Goal: Obtain resource: Download file/media

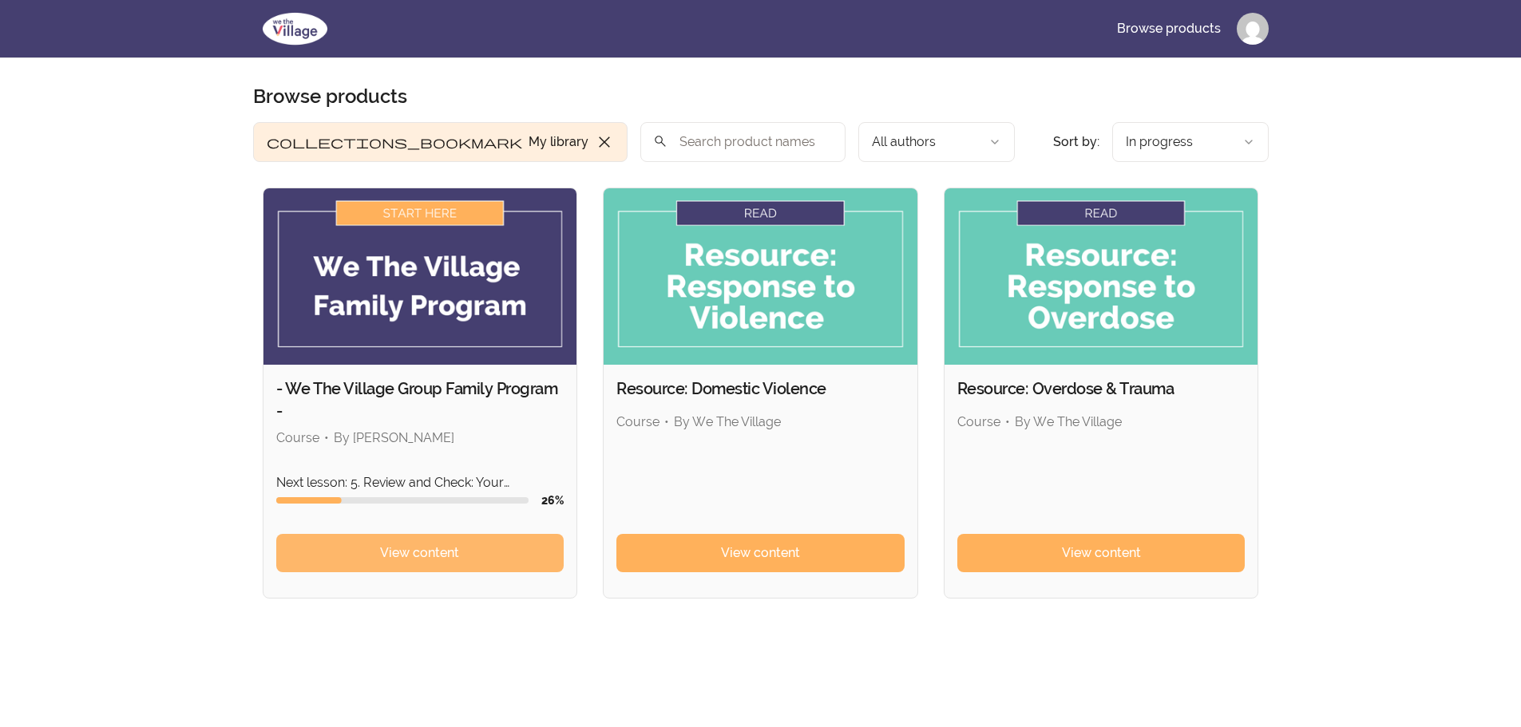
click at [390, 560] on span "View content" at bounding box center [419, 553] width 79 height 19
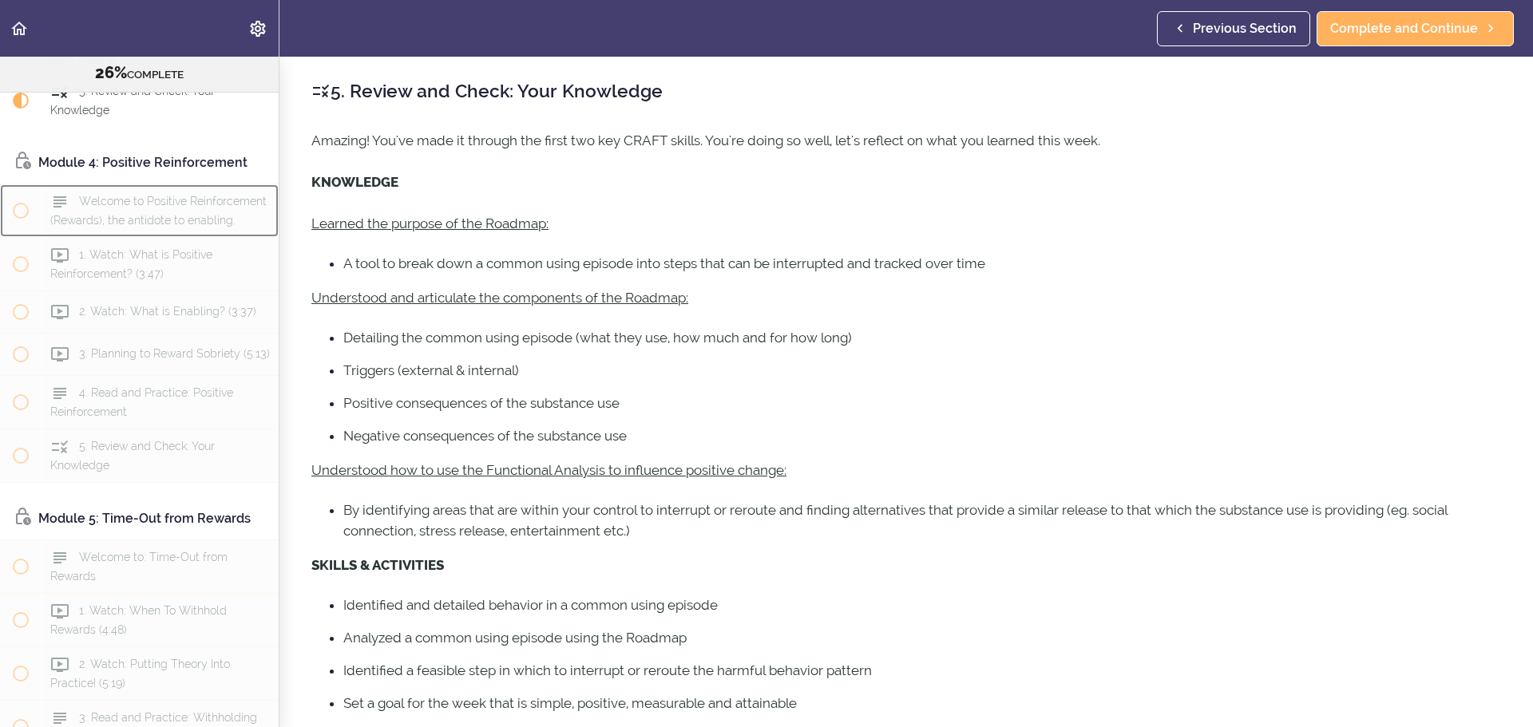
scroll to position [941, 0]
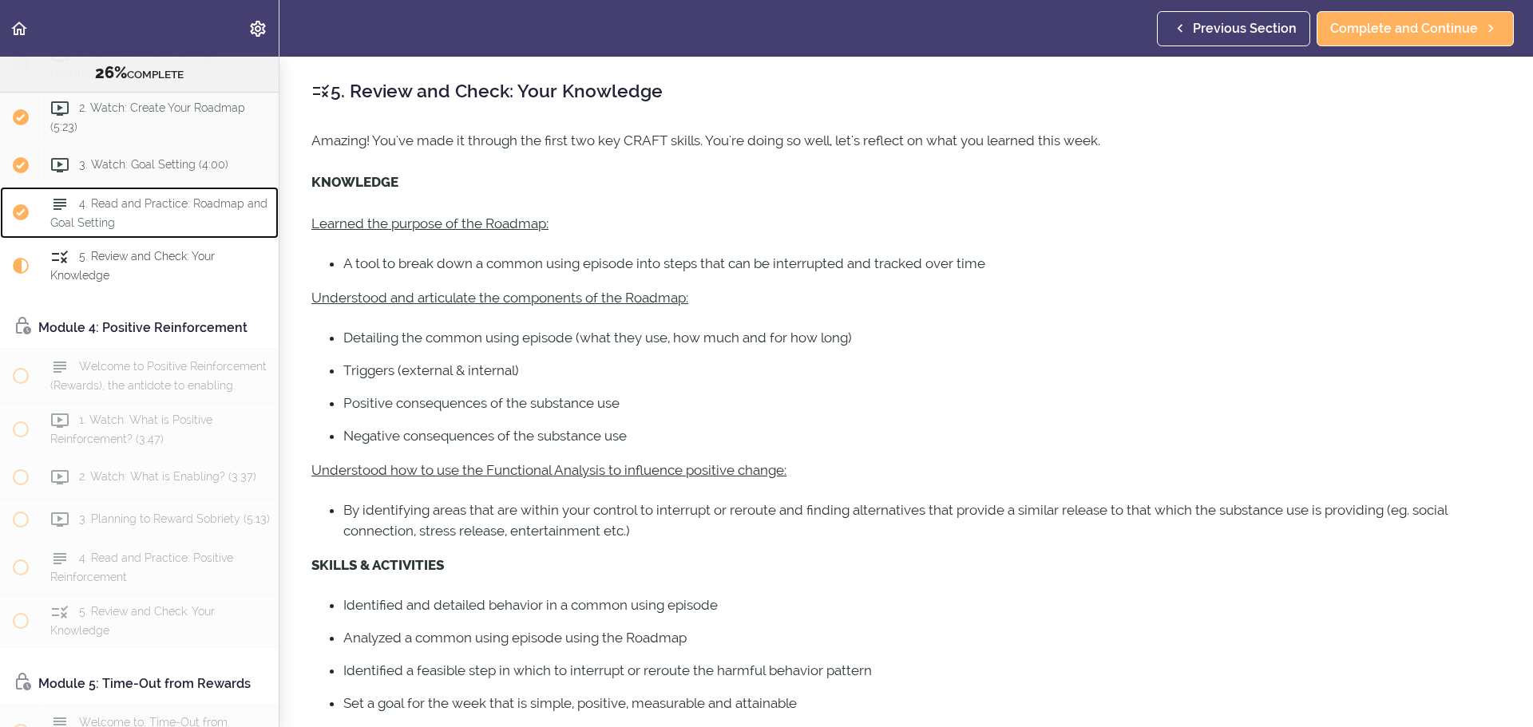
click at [145, 236] on div "4. Read and Practice: Roadmap and Goal Setting" at bounding box center [160, 213] width 237 height 53
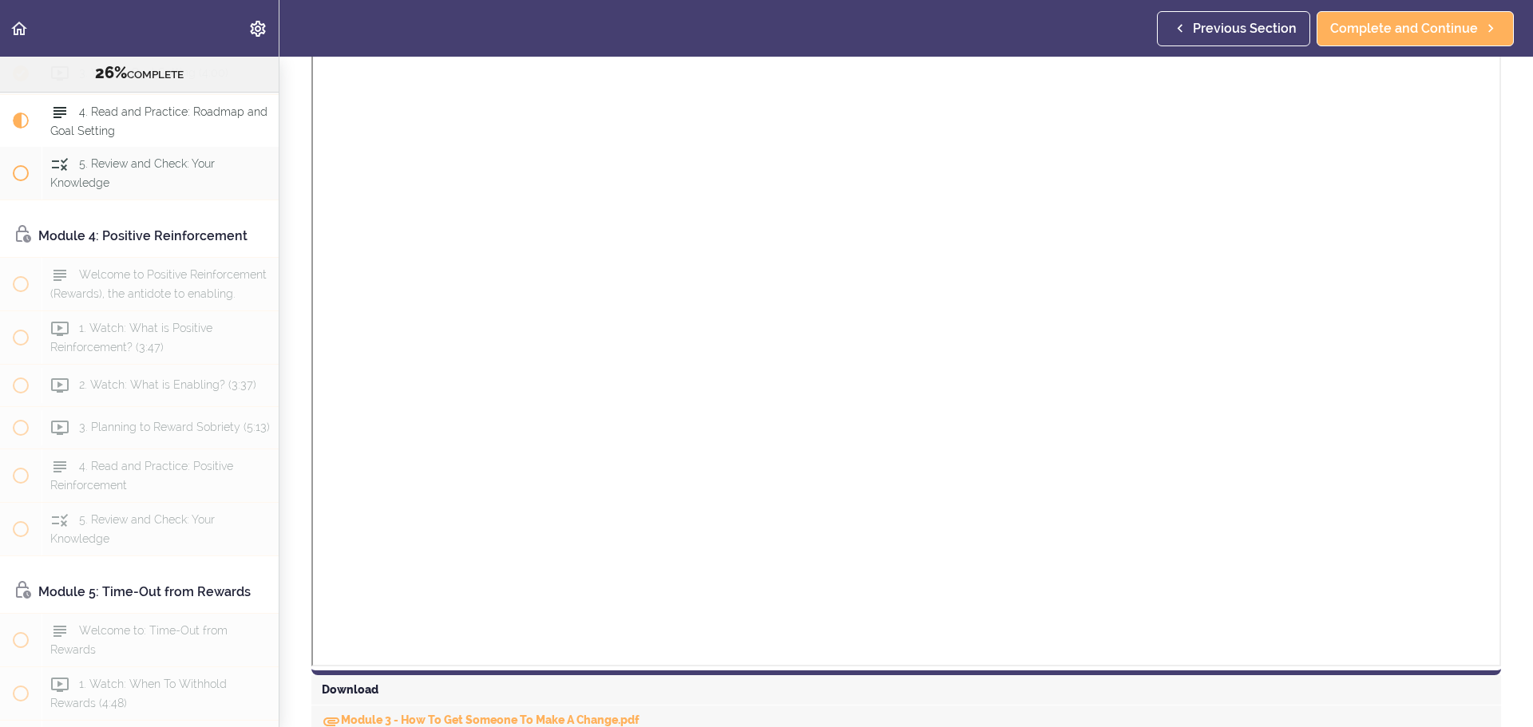
scroll to position [771, 0]
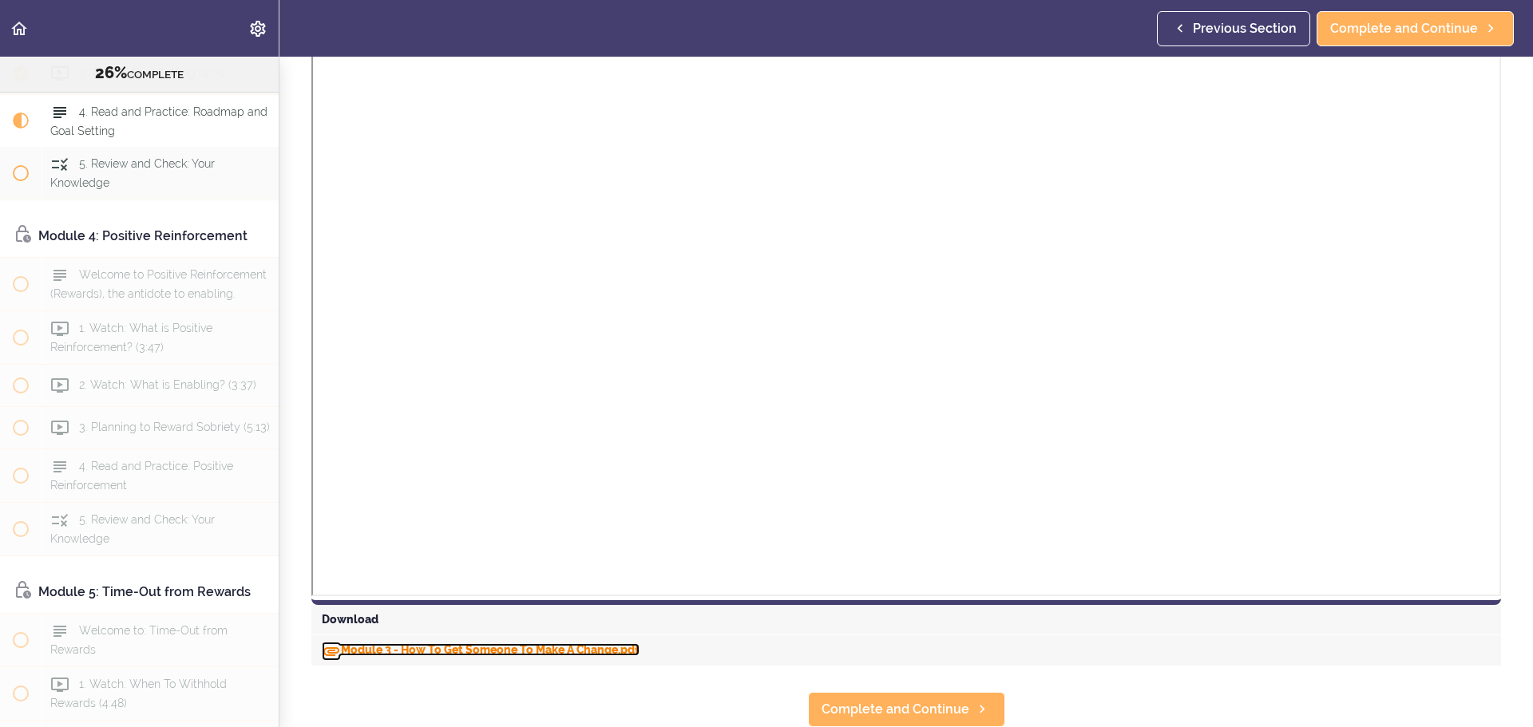
click at [553, 644] on link "Module 3 - How To Get Someone To Make A Change.pdf" at bounding box center [481, 650] width 318 height 13
